Goal: Download file/media

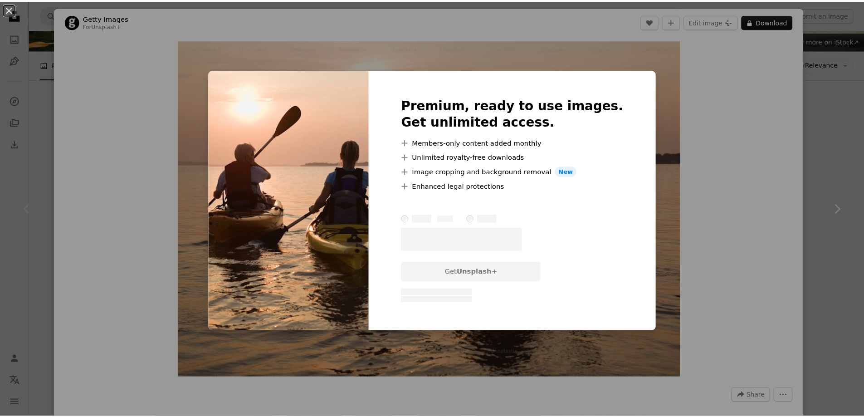
scroll to position [91, 0]
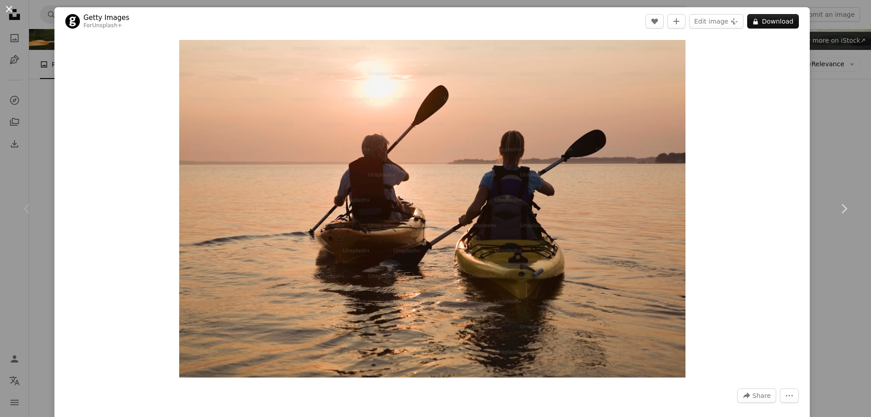
click at [8, 8] on button "An X shape" at bounding box center [9, 9] width 11 height 11
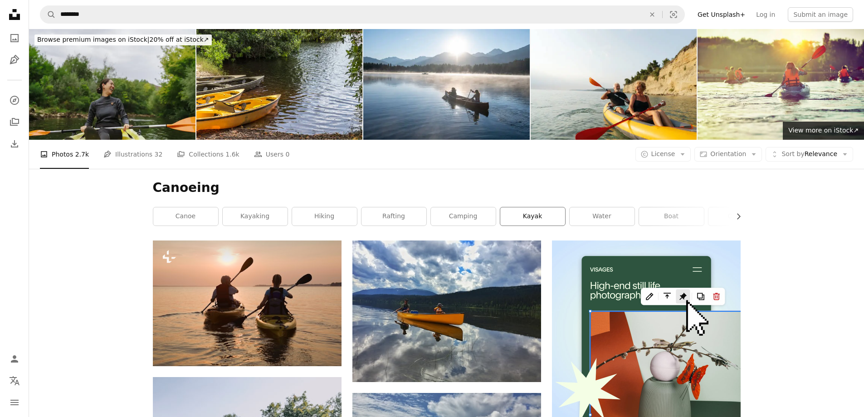
click at [519, 216] on link "kayak" at bounding box center [532, 216] width 65 height 18
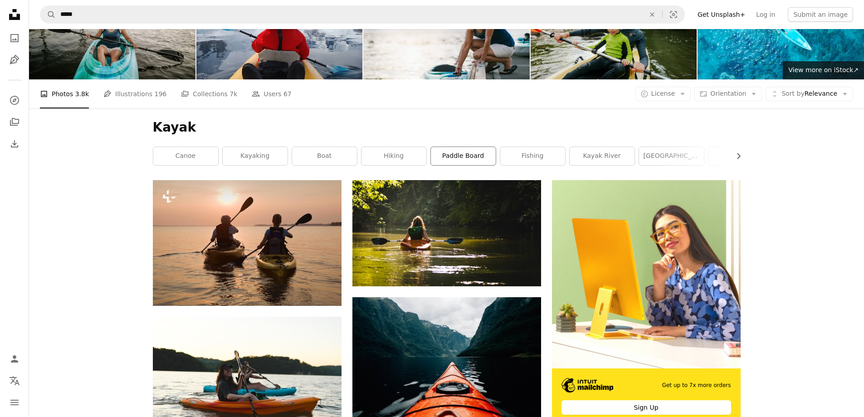
scroll to position [45, 0]
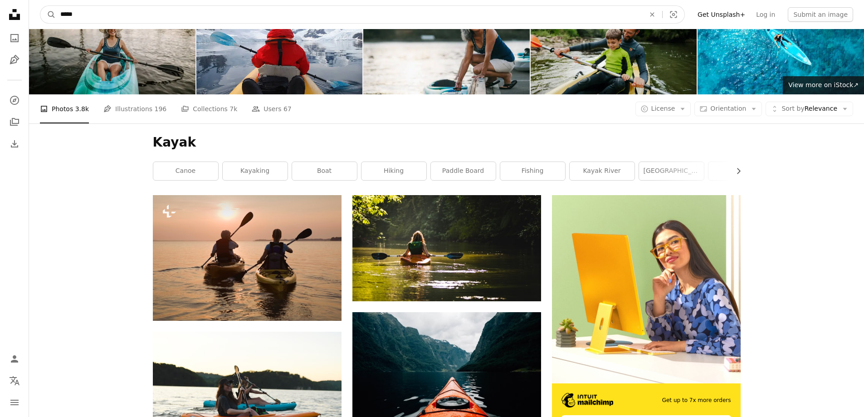
drag, startPoint x: 122, startPoint y: 18, endPoint x: 40, endPoint y: 15, distance: 82.6
click at [40, 15] on form "A magnifying glass ***** An X shape Visual search" at bounding box center [362, 14] width 645 height 18
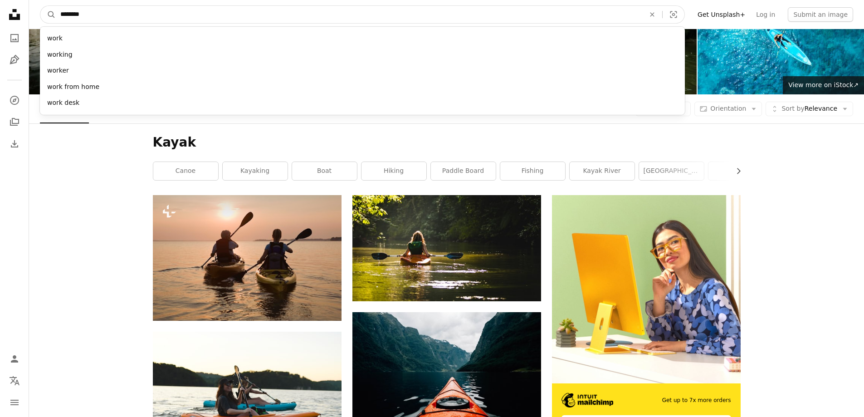
type input "*********"
click button "A magnifying glass" at bounding box center [47, 14] width 15 height 17
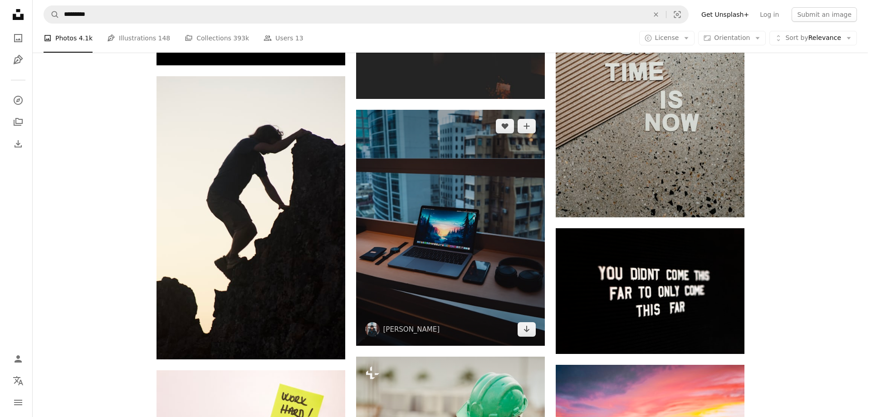
scroll to position [675, 0]
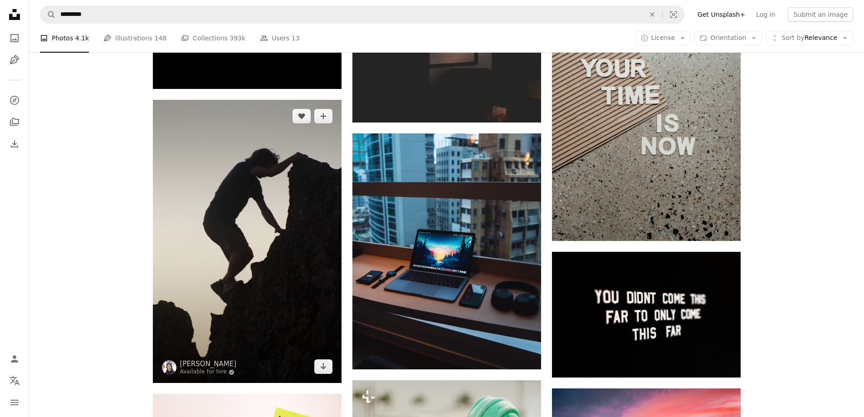
click at [299, 168] on img at bounding box center [247, 241] width 189 height 283
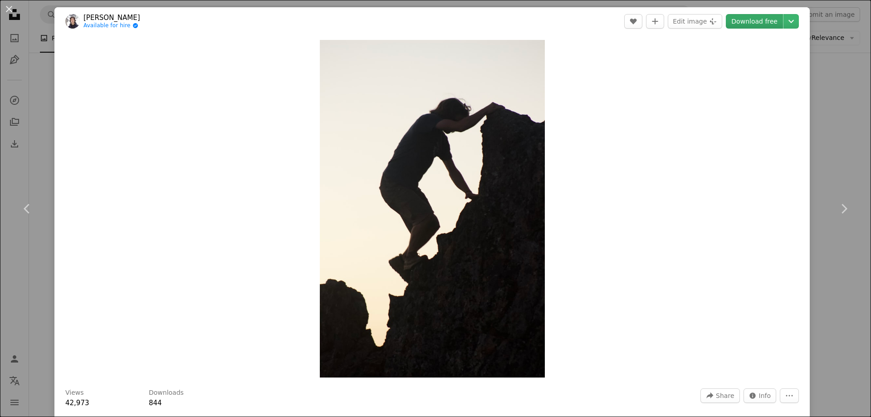
click at [744, 23] on link "Download free" at bounding box center [754, 21] width 57 height 15
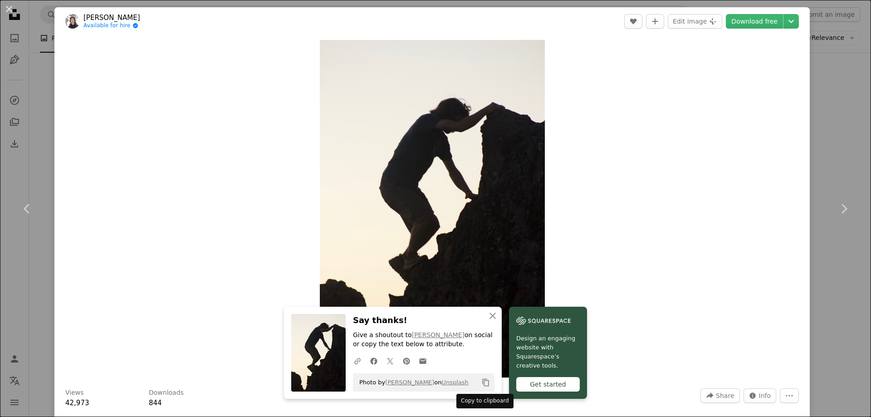
click at [482, 384] on icon "Copy content" at bounding box center [486, 382] width 8 height 8
